Goal: Transaction & Acquisition: Purchase product/service

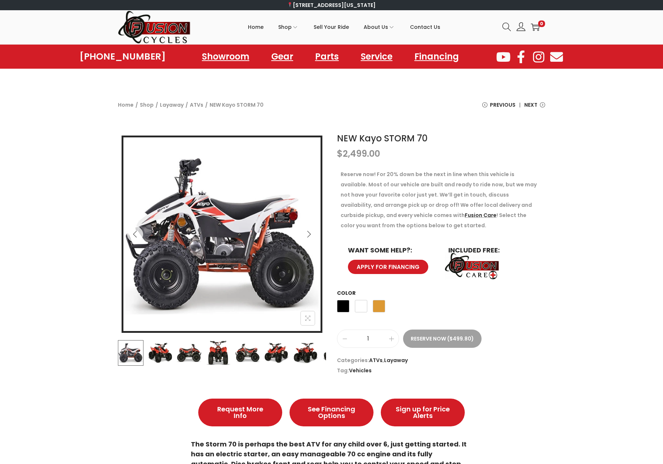
click at [577, 153] on div "NEW Kayo STORM 70 $ 2,499.00 Reserve now! For 20% down be the next in line when…" at bounding box center [331, 253] width 663 height 251
click at [197, 105] on link "ATVs" at bounding box center [197, 104] width 14 height 7
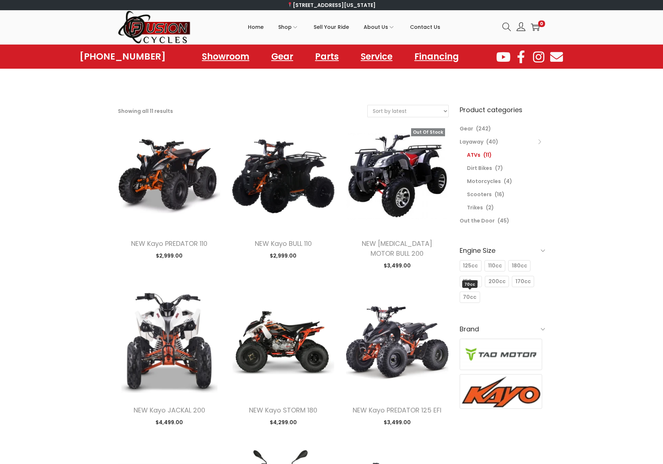
click at [466, 295] on span "70cc" at bounding box center [470, 297] width 14 height 8
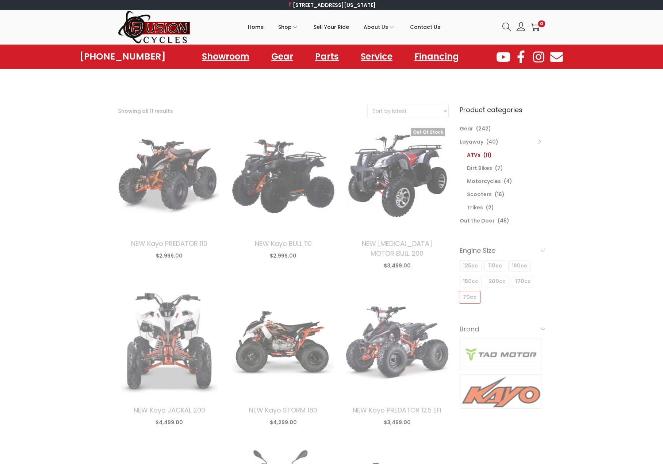
select select "date"
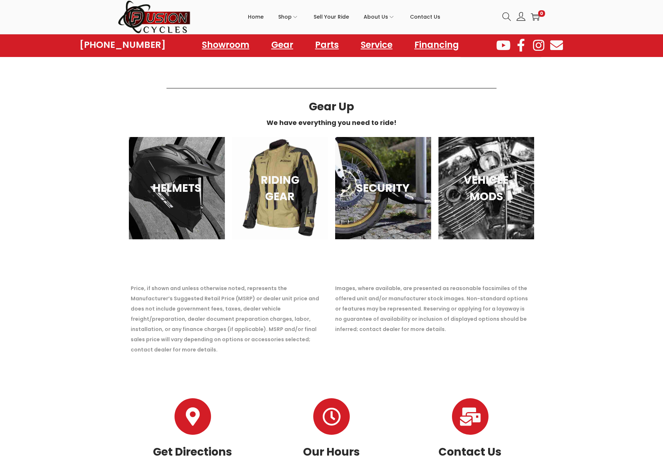
scroll to position [325, 0]
